Goal: Task Accomplishment & Management: Complete application form

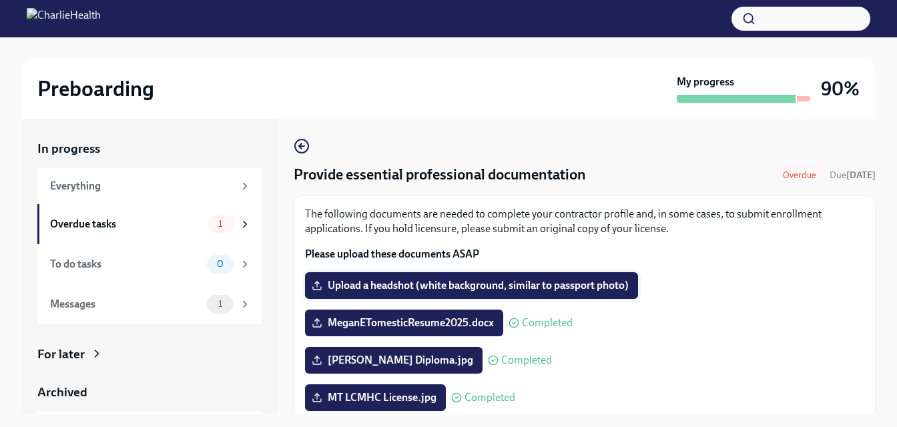
scroll to position [3, 0]
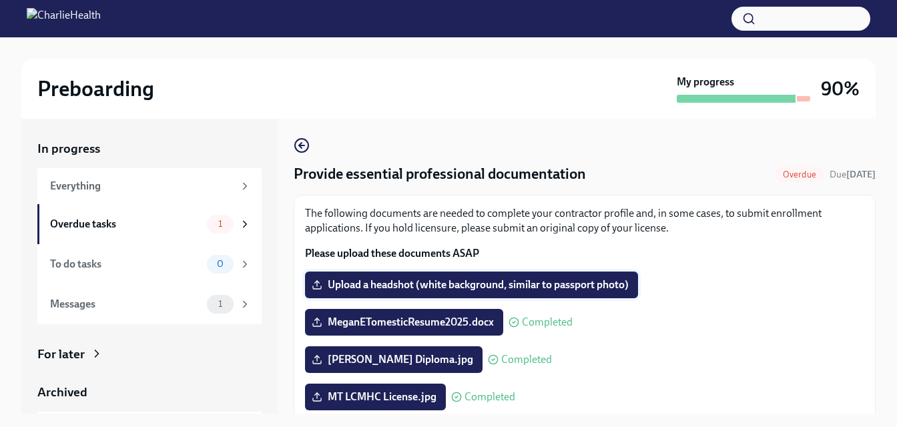
click at [398, 282] on span "Upload a headshot (white background, similar to passport photo)" at bounding box center [471, 284] width 314 height 13
click at [0, 0] on input "Upload a headshot (white background, similar to passport photo)" at bounding box center [0, 0] width 0 height 0
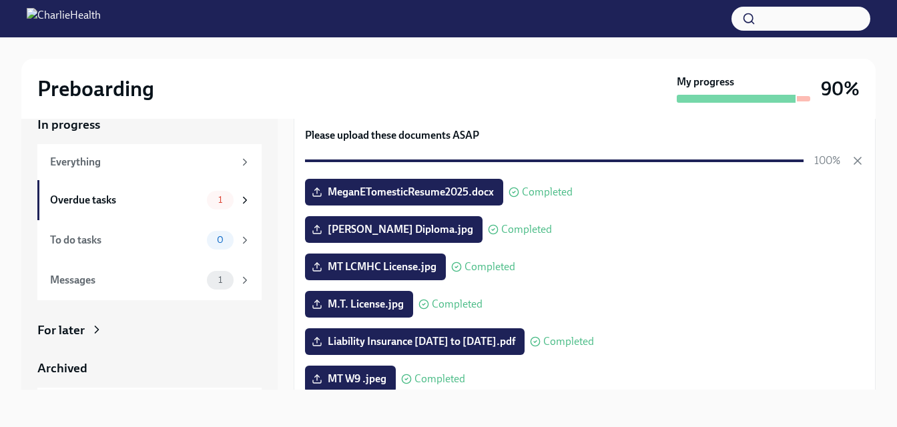
scroll to position [0, 0]
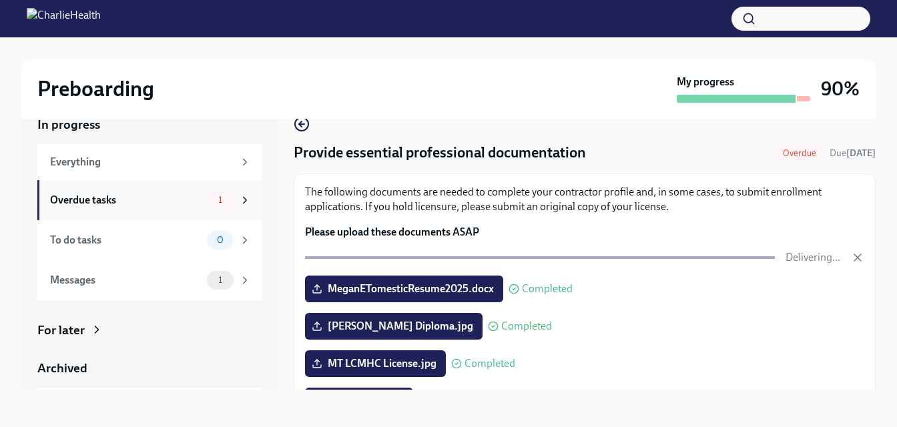
click at [111, 197] on div "Overdue tasks" at bounding box center [125, 200] width 151 height 15
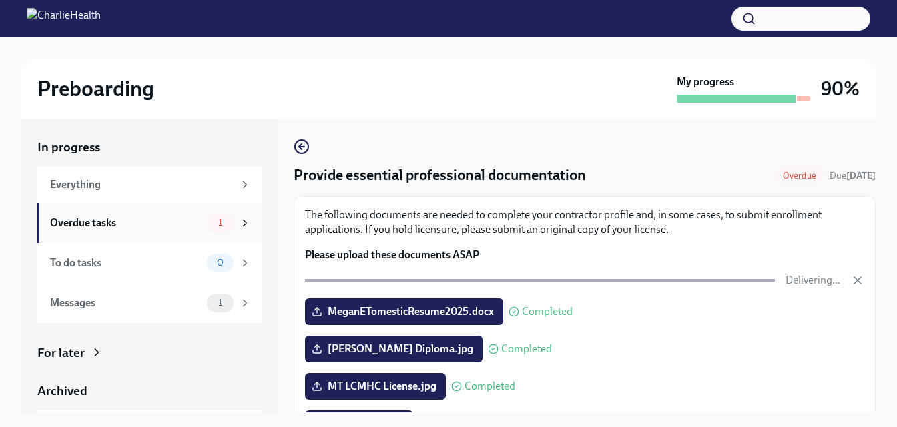
scroll to position [24, 0]
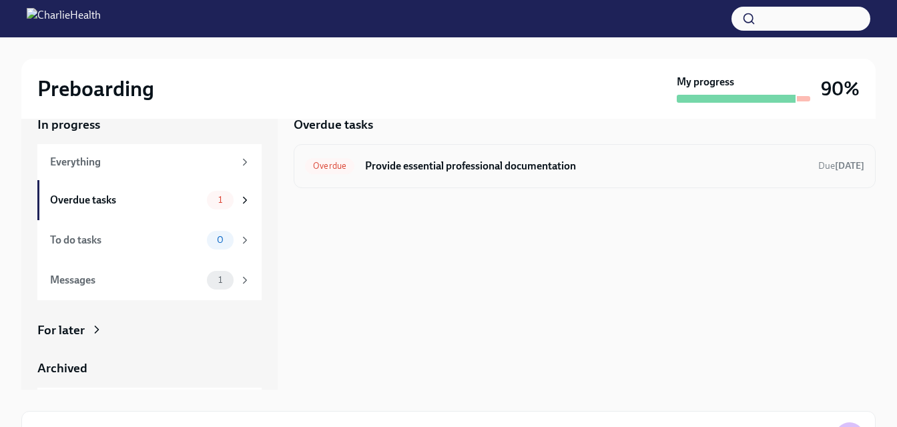
click at [491, 162] on h6 "Provide essential professional documentation" at bounding box center [586, 166] width 442 height 15
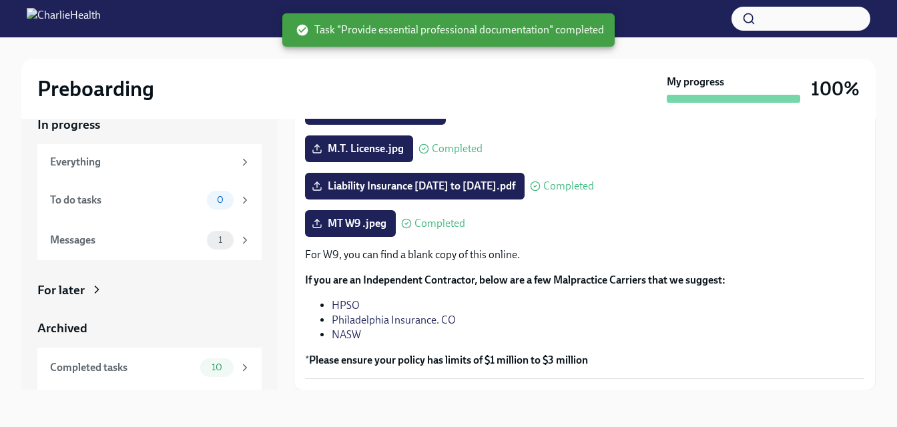
scroll to position [265, 0]
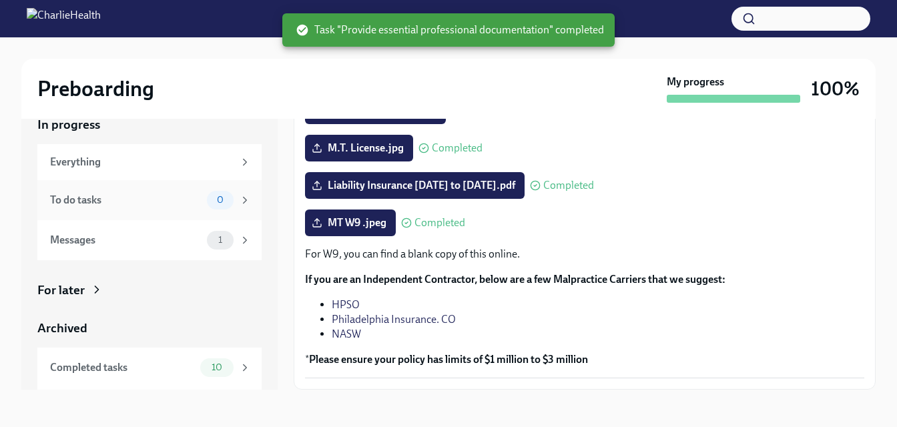
click at [95, 199] on div "To do tasks" at bounding box center [125, 200] width 151 height 15
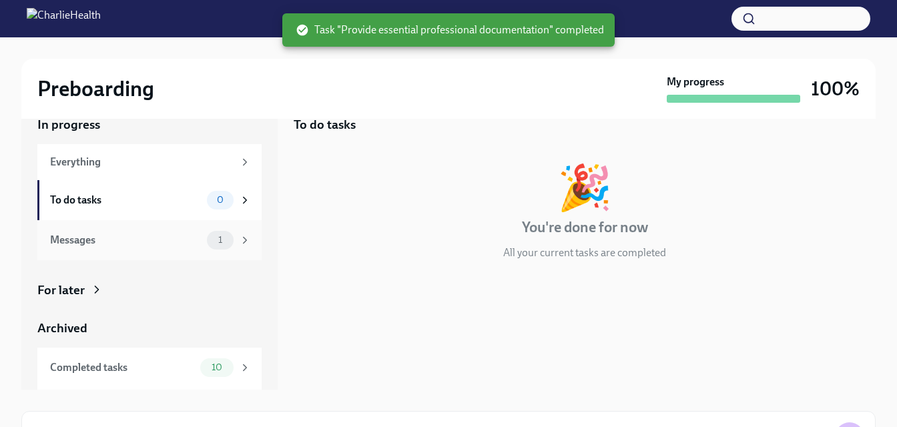
click at [88, 230] on div "Messages 1" at bounding box center [149, 240] width 224 height 40
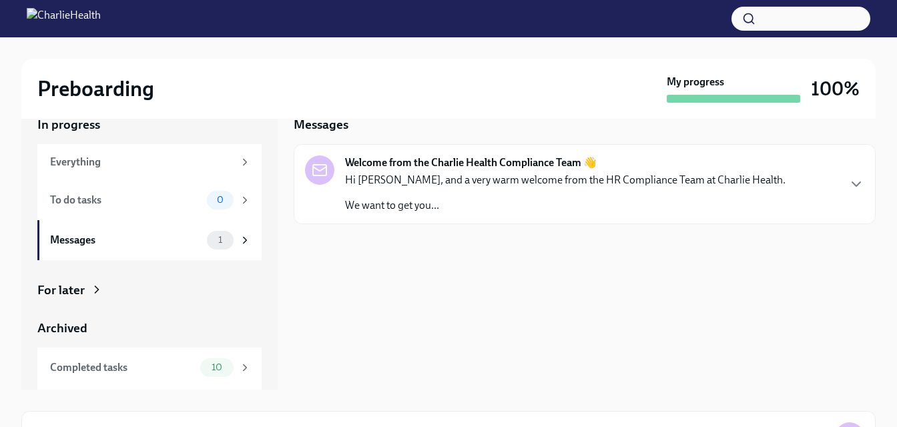
click at [402, 183] on p "Hi [PERSON_NAME], and a very warm welcome from the HR Compliance Team at Charli…" at bounding box center [565, 180] width 440 height 15
